Goal: Find specific page/section: Find specific page/section

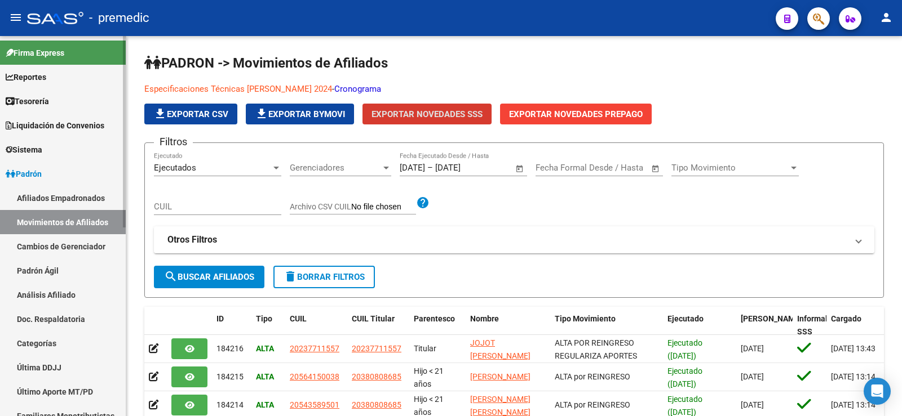
click at [54, 76] on link "Reportes" at bounding box center [63, 77] width 126 height 24
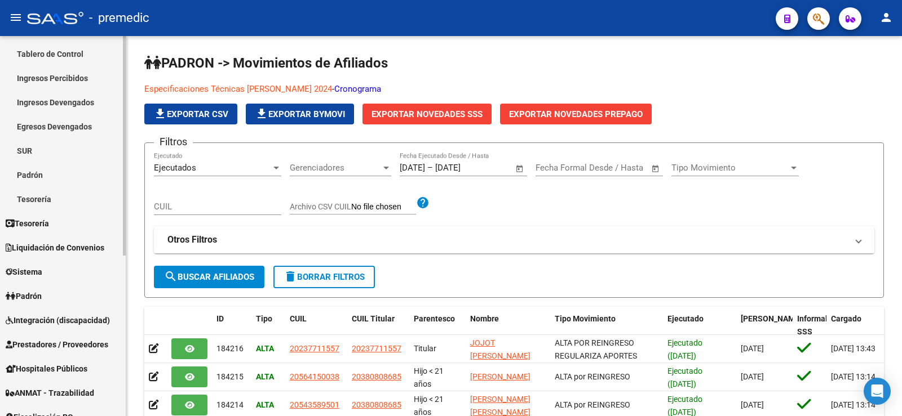
scroll to position [113, 0]
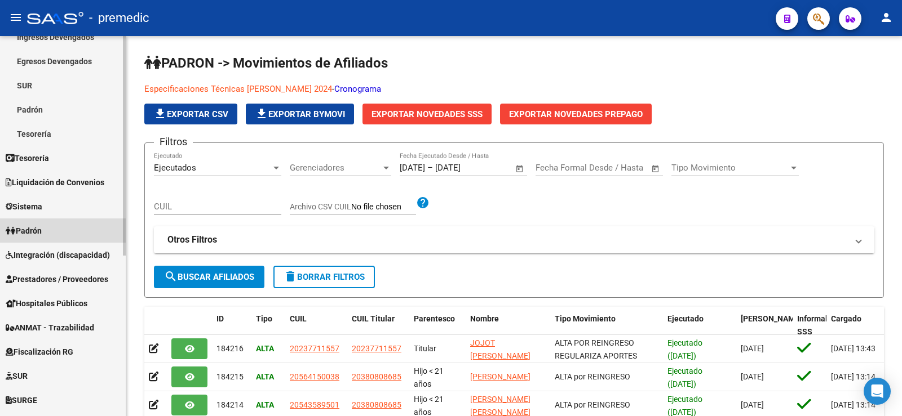
click at [65, 237] on link "Padrón" at bounding box center [63, 231] width 126 height 24
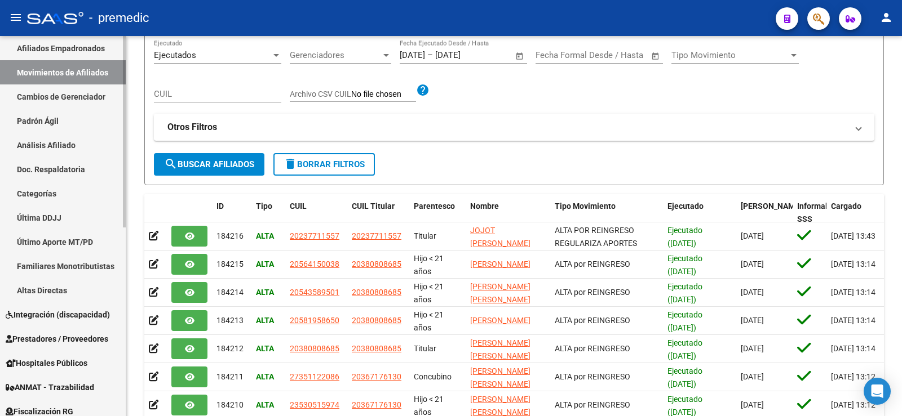
scroll to position [0, 0]
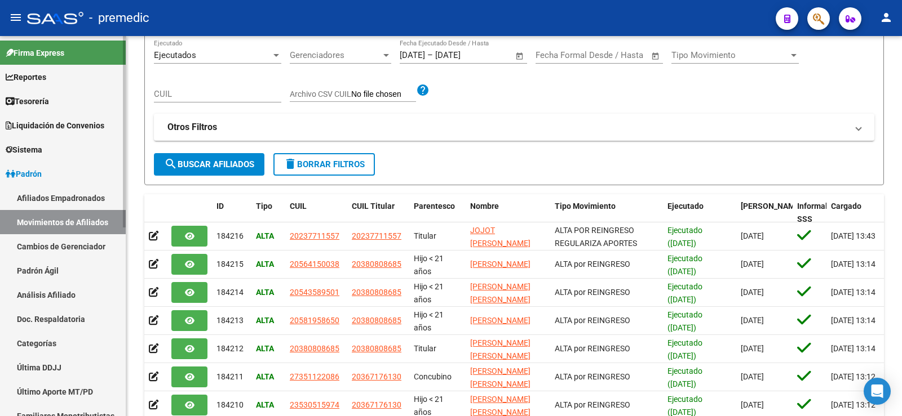
click at [39, 76] on span "Reportes" at bounding box center [26, 77] width 41 height 12
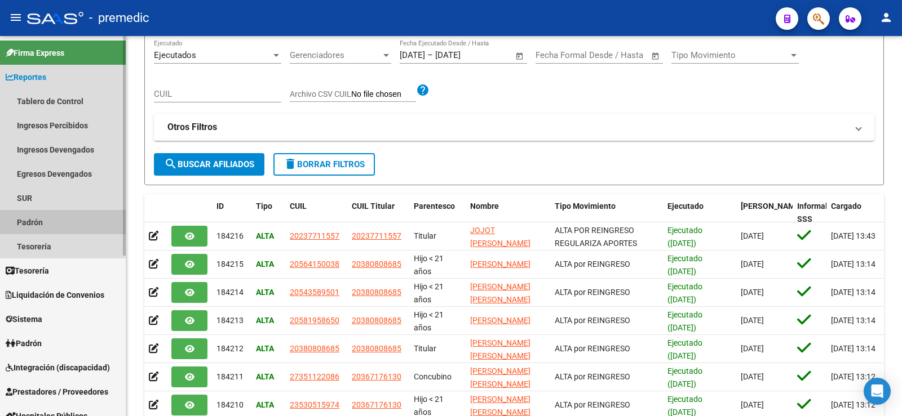
click at [43, 219] on link "Padrón" at bounding box center [63, 222] width 126 height 24
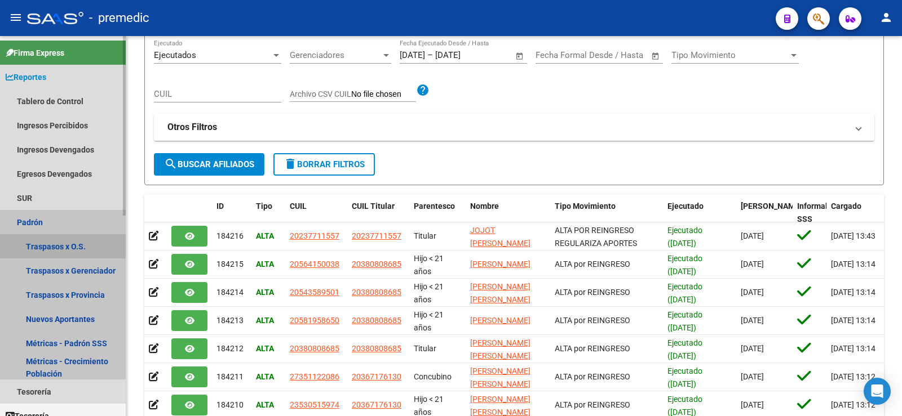
click at [79, 242] on link "Traspasos x O.S." at bounding box center [63, 246] width 126 height 24
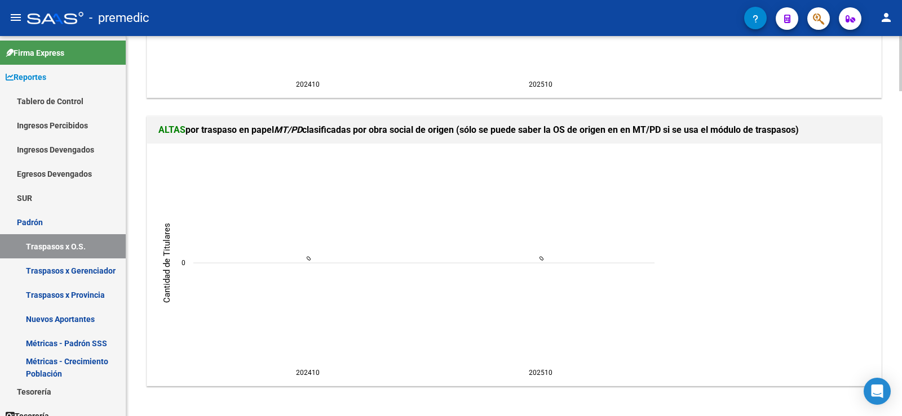
scroll to position [2236, 0]
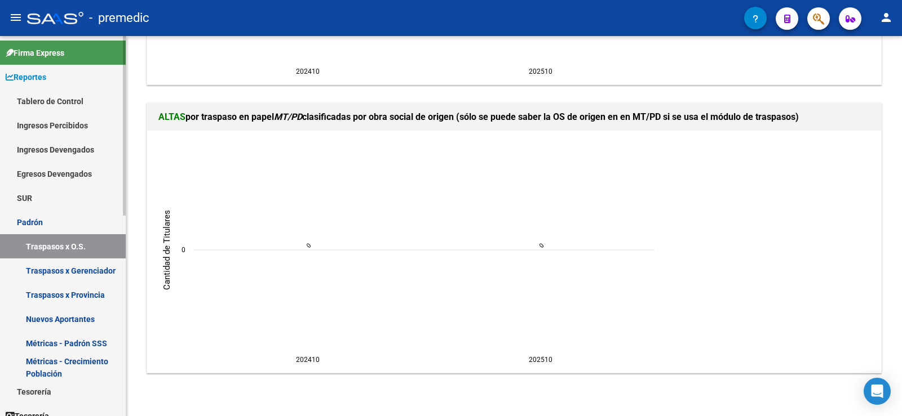
click at [85, 324] on link "Nuevos Aportantes" at bounding box center [63, 319] width 126 height 24
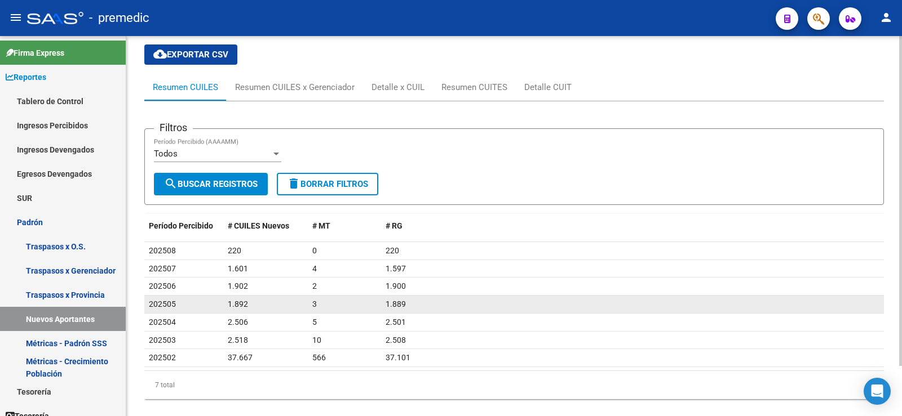
scroll to position [56, 0]
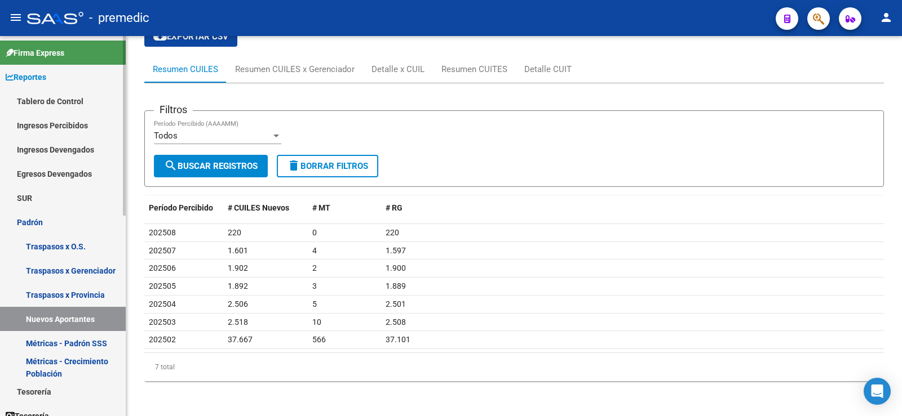
click at [104, 345] on link "Métricas - Padrón SSS" at bounding box center [63, 343] width 126 height 24
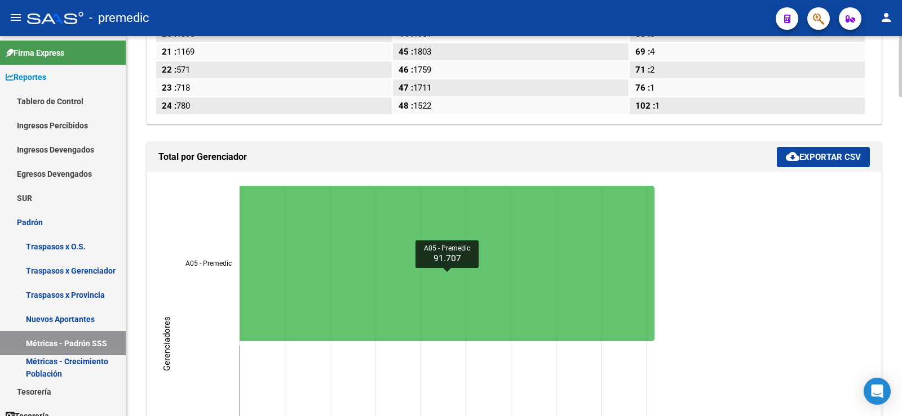
scroll to position [1989, 0]
